Goal: Find specific page/section: Find specific page/section

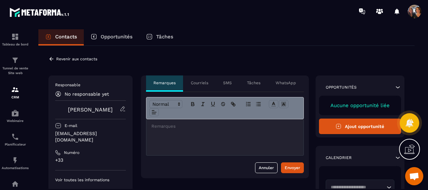
scroll to position [1451, 0]
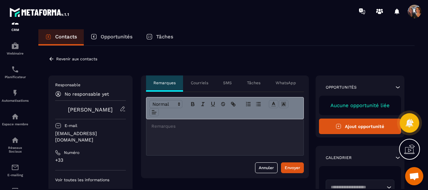
click at [49, 57] on icon at bounding box center [51, 59] width 6 height 6
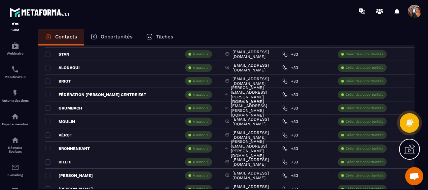
scroll to position [1335, 0]
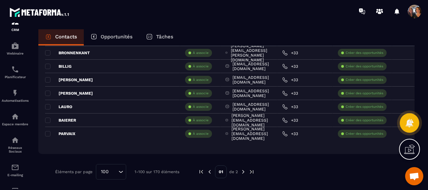
click at [241, 170] on img at bounding box center [243, 172] width 6 height 6
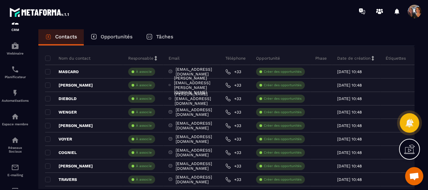
scroll to position [931, 0]
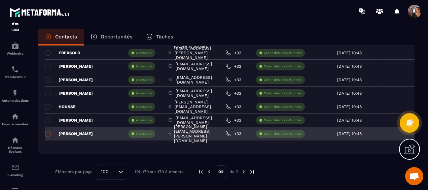
click at [47, 131] on span at bounding box center [47, 133] width 5 height 5
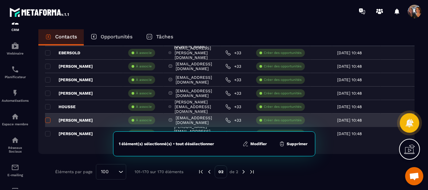
click at [48, 119] on span at bounding box center [47, 120] width 5 height 5
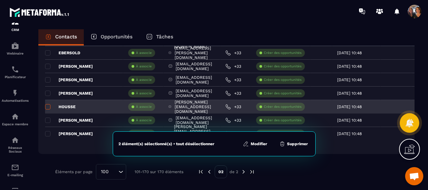
click at [48, 106] on span at bounding box center [47, 106] width 5 height 5
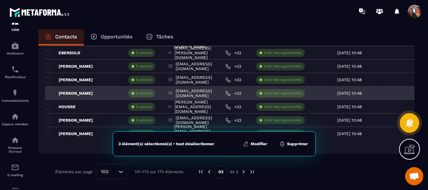
click at [51, 93] on p "[PERSON_NAME]" at bounding box center [69, 93] width 48 height 5
